Goal: Information Seeking & Learning: Learn about a topic

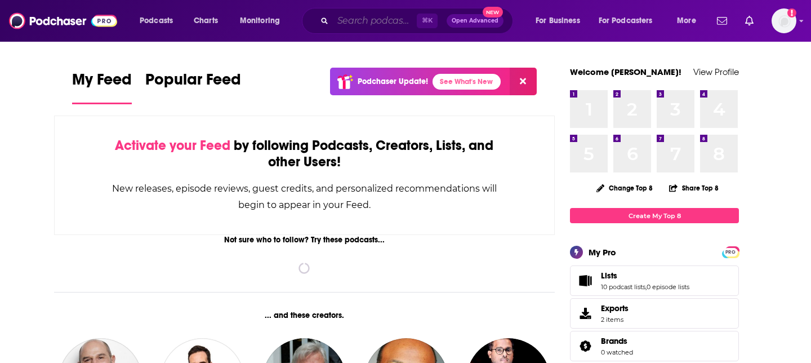
click at [382, 20] on input "Search podcasts, credits, & more..." at bounding box center [375, 21] width 84 height 18
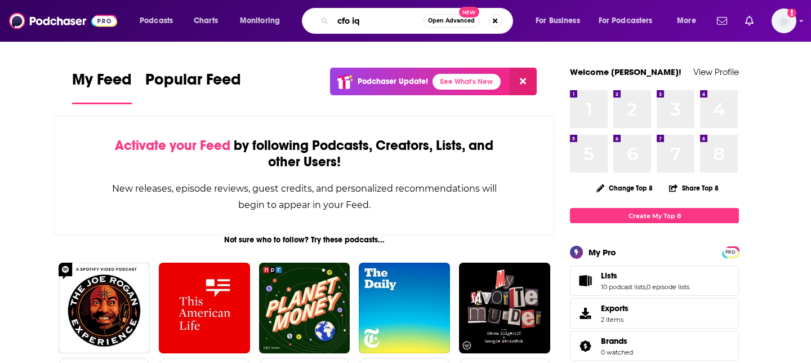
type input "cfo iq"
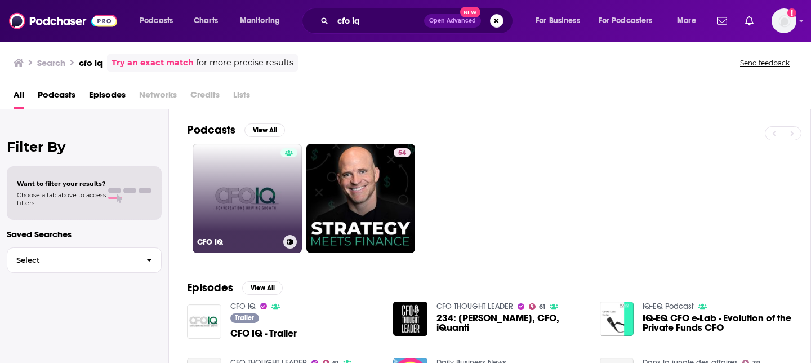
click at [249, 206] on link "CFO IQ" at bounding box center [247, 198] width 109 height 109
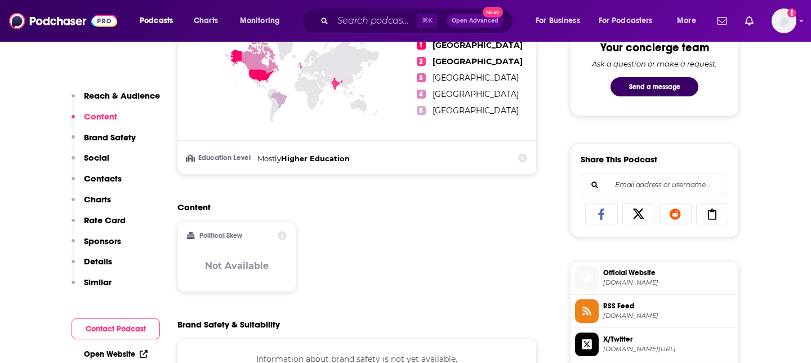
scroll to position [631, 0]
